Goal: Task Accomplishment & Management: Complete application form

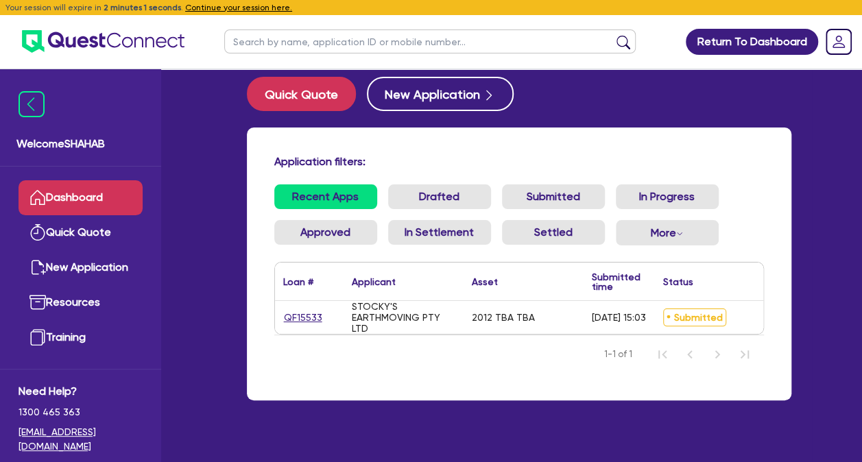
click at [522, 401] on div "Application filters: Recent Apps Drafted Submitted In Progress Approved In Sett…" at bounding box center [519, 264] width 545 height 273
click at [82, 196] on link "Dashboard" at bounding box center [81, 197] width 124 height 35
click at [82, 195] on link "Dashboard" at bounding box center [81, 197] width 124 height 35
click at [588, 149] on div "Application filters: Recent Apps Drafted Submitted In Progress Approved In Sett…" at bounding box center [519, 264] width 545 height 273
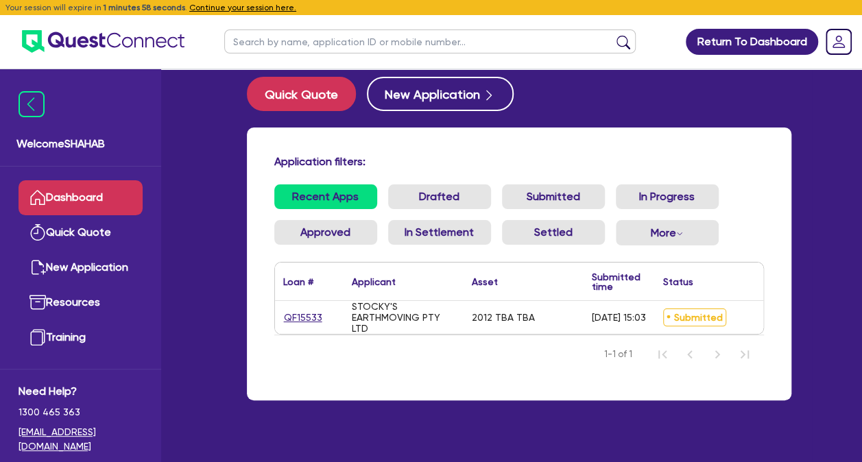
click at [632, 357] on nav "1-1 of 1" at bounding box center [519, 354] width 490 height 38
click at [299, 311] on link "QF15533" at bounding box center [303, 318] width 40 height 16
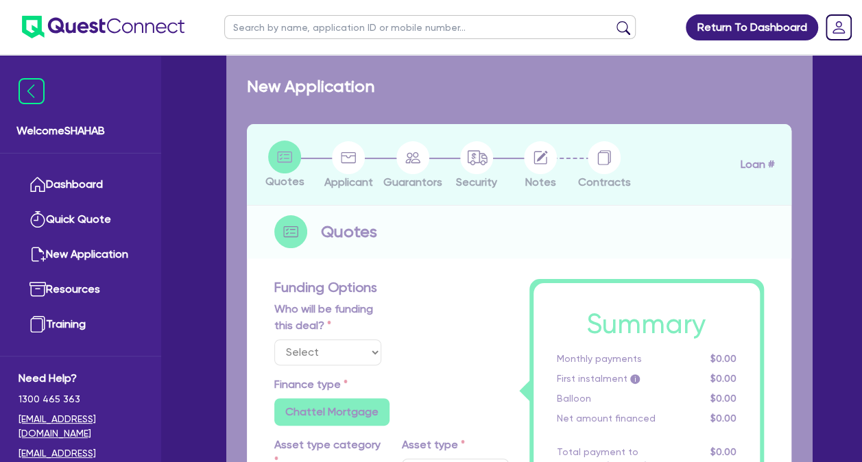
select select "Quest Finance - Own Book"
select select "PRIMARY_ASSETS"
type input "2012"
type input "100,000"
type input "10"
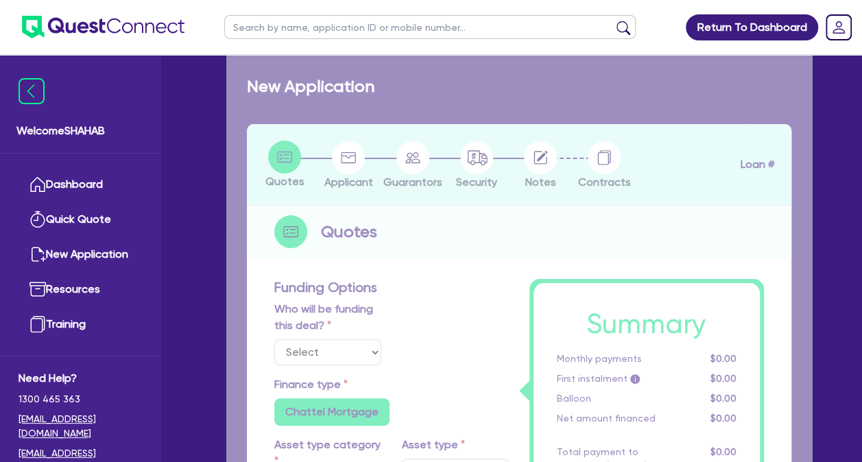
type input "10,000"
type input "17.95"
type input "990"
select select "HEAVY_TRUCKS"
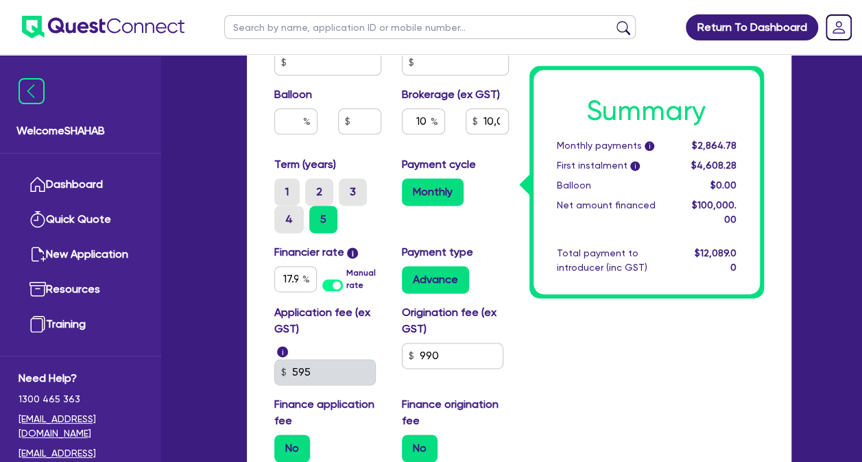
scroll to position [979, 0]
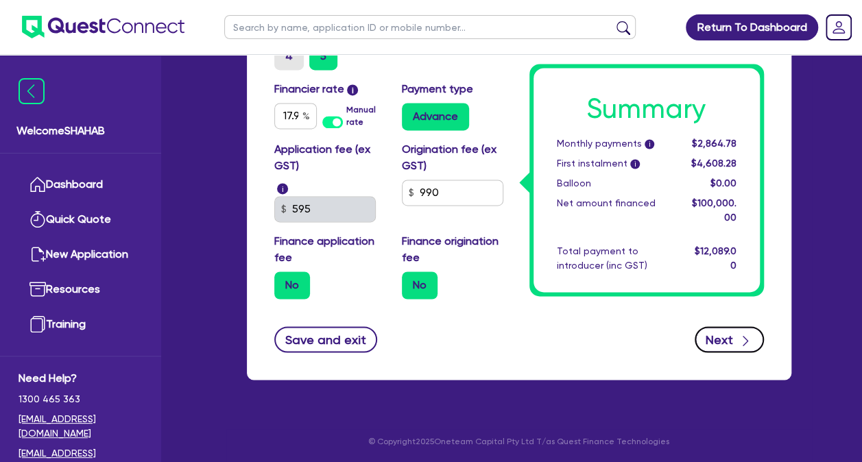
click at [729, 346] on button "Next" at bounding box center [729, 339] width 69 height 26
select select "COMPANY"
select select "BUILDING_CONSTRUCTION"
select select "TRADES_SERVICES_CONSUMERS"
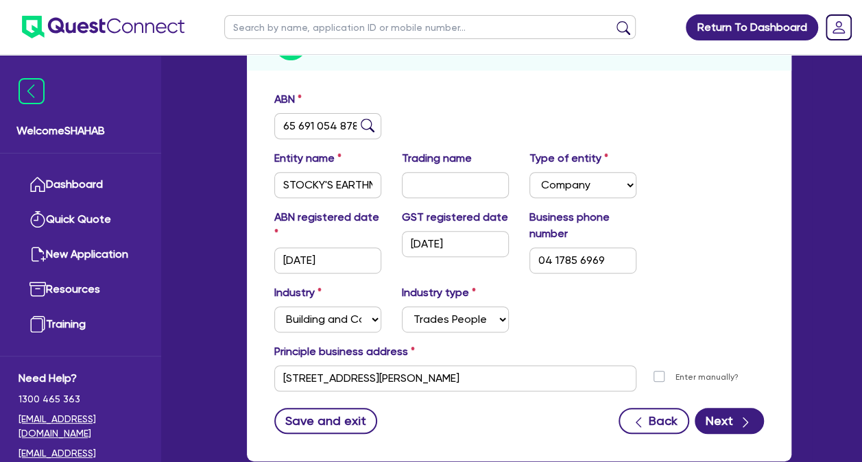
scroll to position [288, 0]
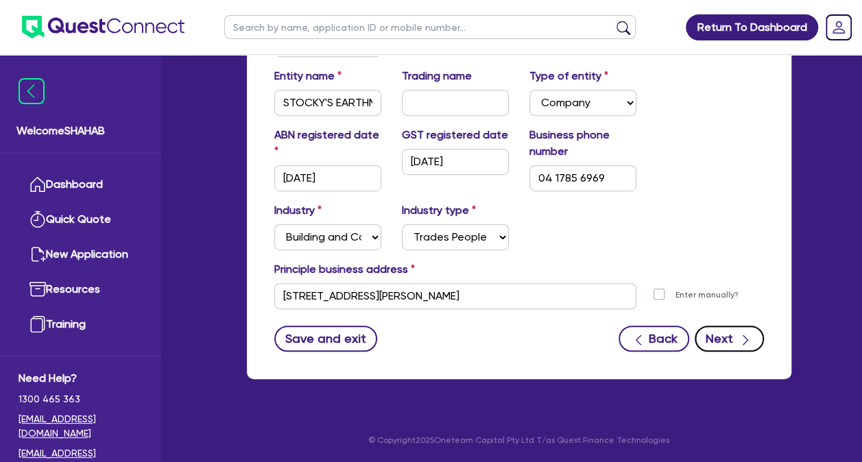
click at [753, 343] on button "Next" at bounding box center [729, 339] width 69 height 26
select select "MR"
select select "VIC"
select select "SINGLE"
select select "CASH"
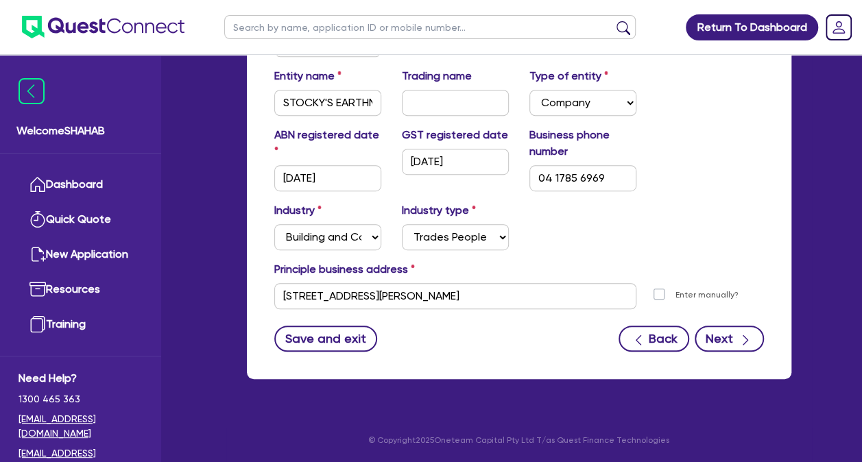
select select "VEHICLE"
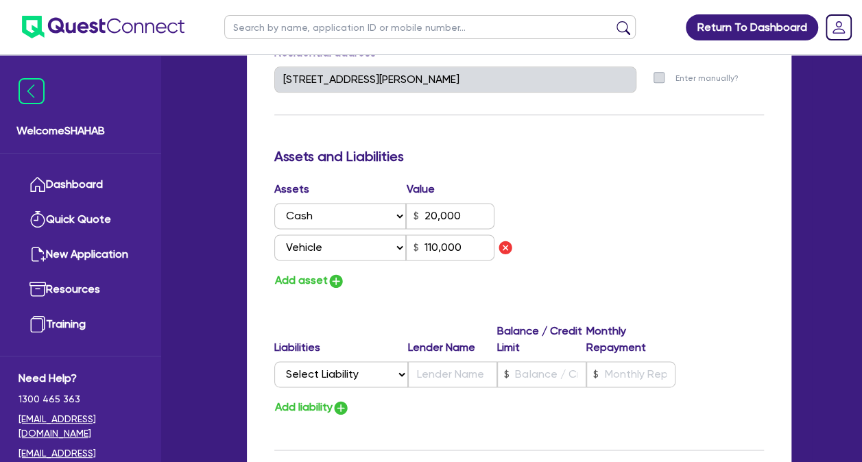
scroll to position [1257, 0]
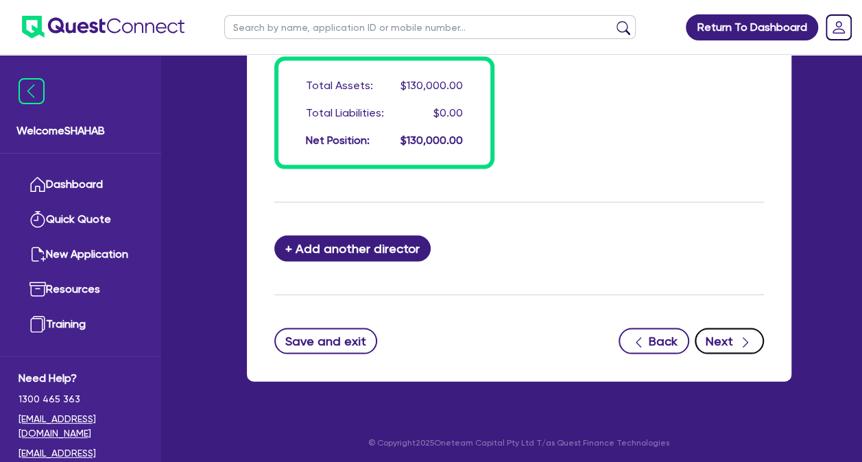
click at [730, 332] on button "Next" at bounding box center [729, 341] width 69 height 26
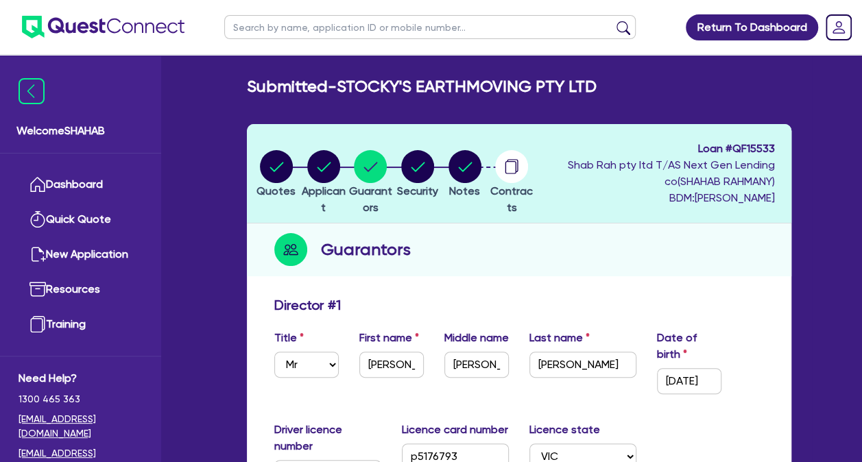
select select "PRIMARY_ASSETS"
select select "HEAVY_TRUCKS"
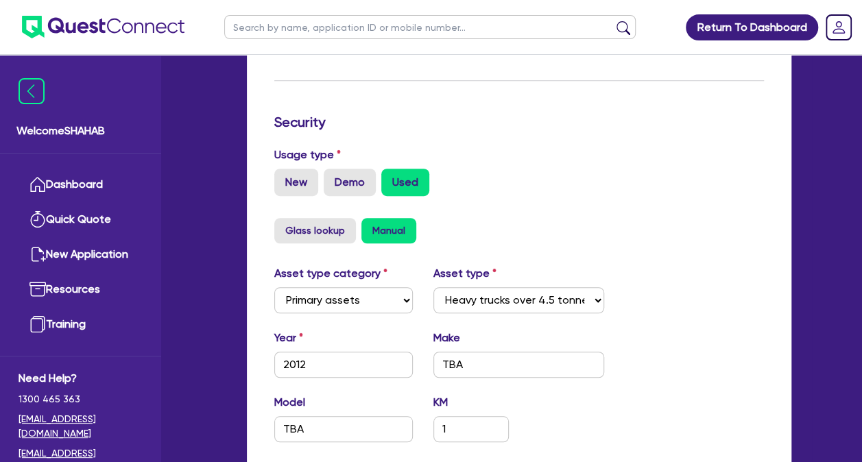
scroll to position [627, 0]
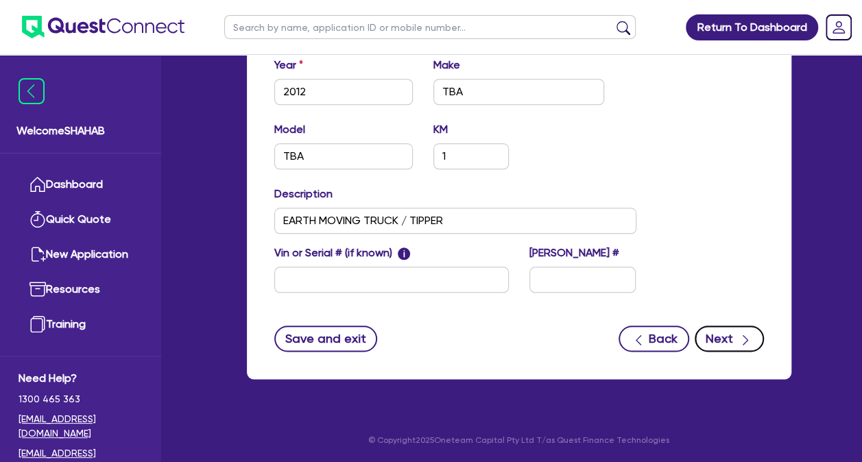
click at [715, 334] on button "Next" at bounding box center [729, 339] width 69 height 26
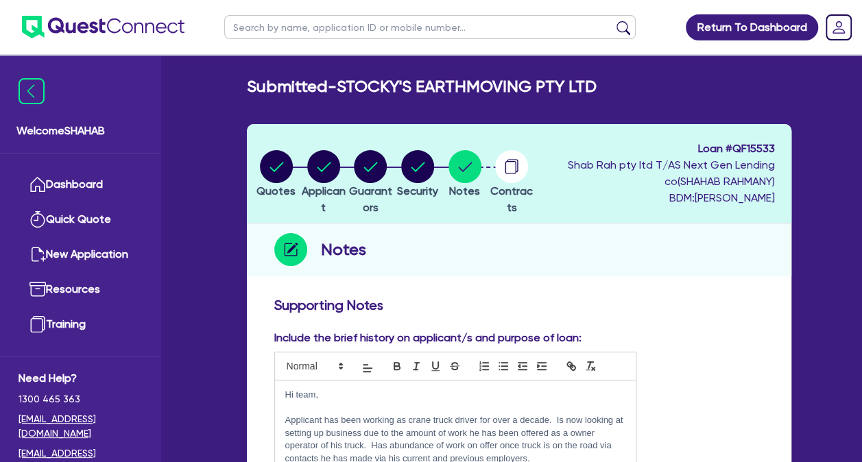
click at [689, 318] on div "Supporting Notes" at bounding box center [519, 308] width 510 height 22
click at [722, 306] on h3 "Supporting Notes" at bounding box center [519, 305] width 490 height 16
click at [696, 311] on h3 "Supporting Notes" at bounding box center [519, 305] width 490 height 16
click at [704, 438] on div "Include the brief history on applicant/s and purpose of loan: Hi team, Applican…" at bounding box center [519, 447] width 510 height 235
